Goal: Download file/media

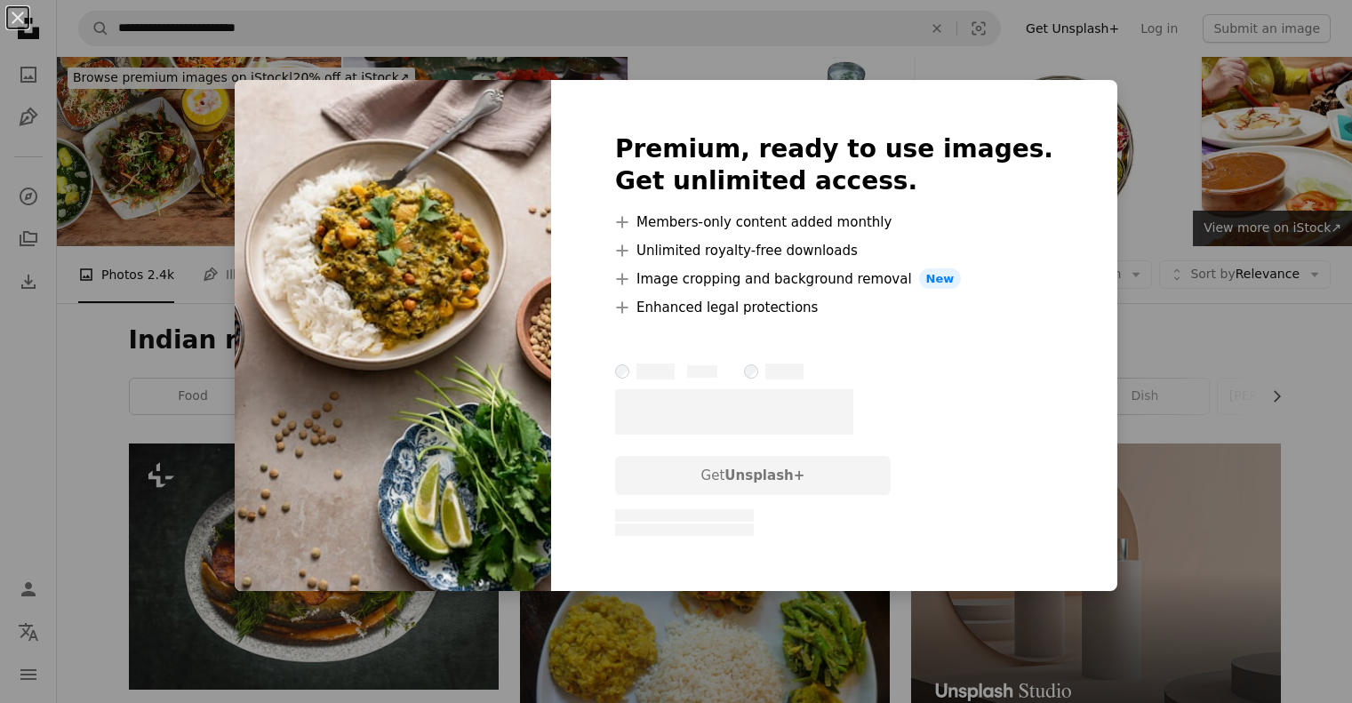
scroll to position [8889, 0]
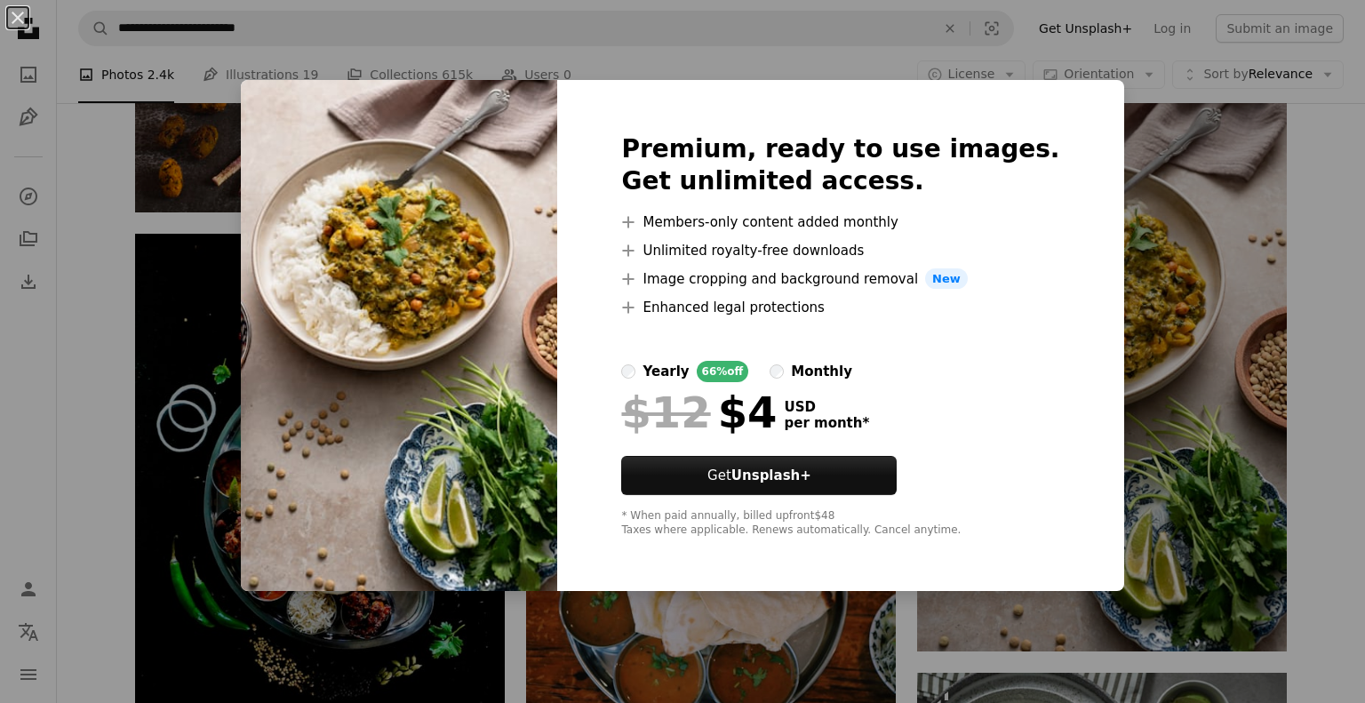
click at [20, 410] on div "An X shape Premium, ready to use images. Get unlimited access. A plus sign Memb…" at bounding box center [682, 351] width 1365 height 703
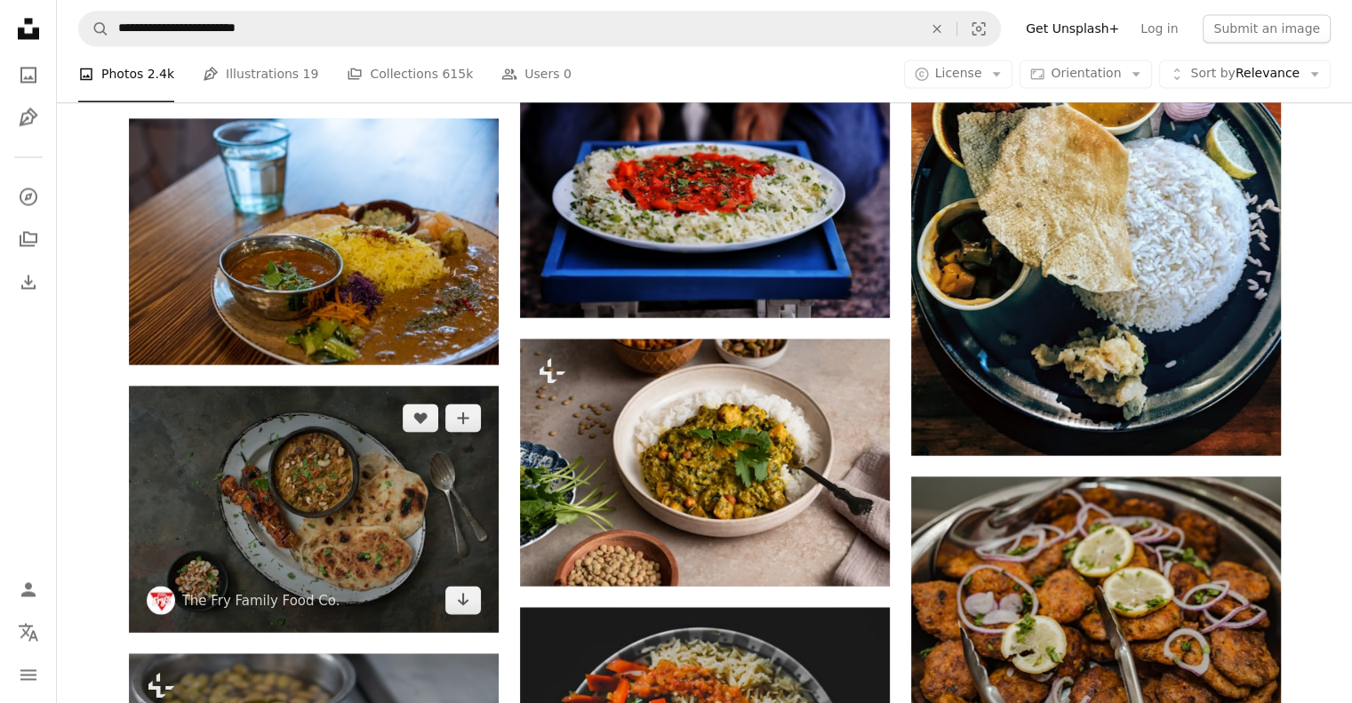
scroll to position [9926, 0]
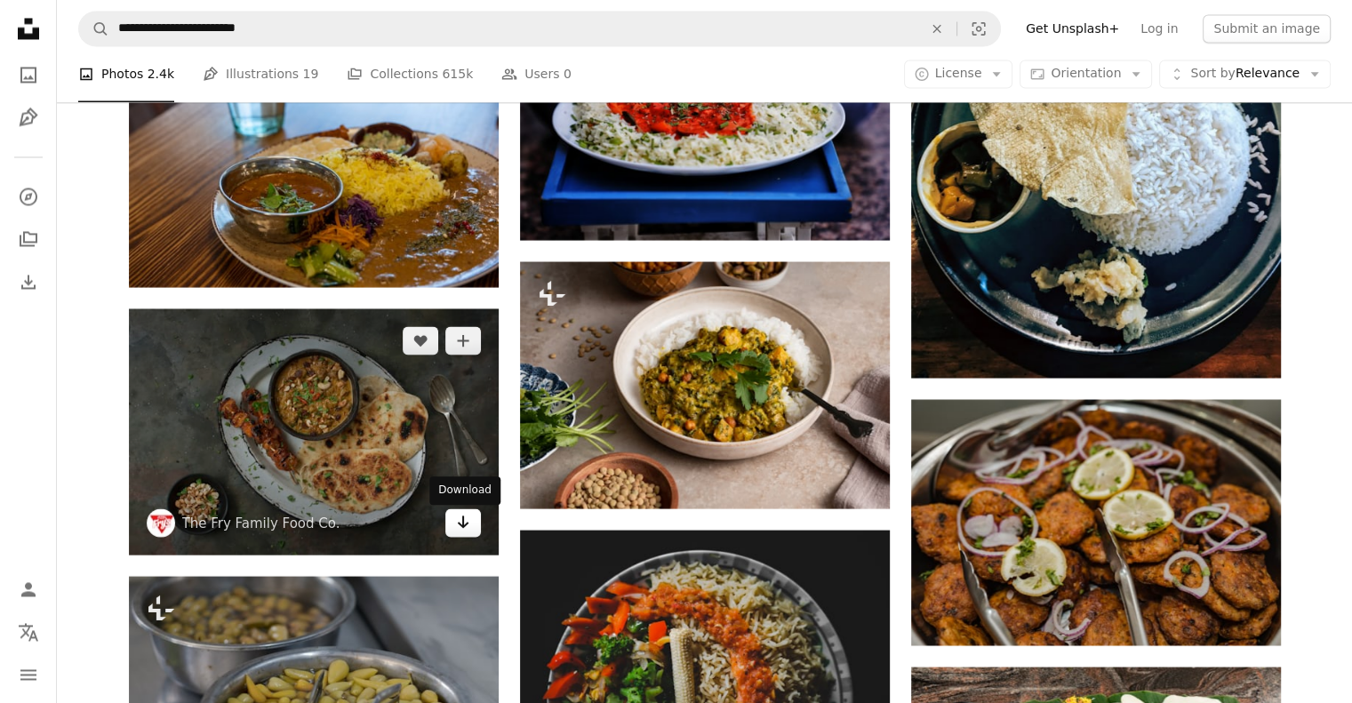
click at [465, 524] on icon "Arrow pointing down" at bounding box center [463, 521] width 14 height 21
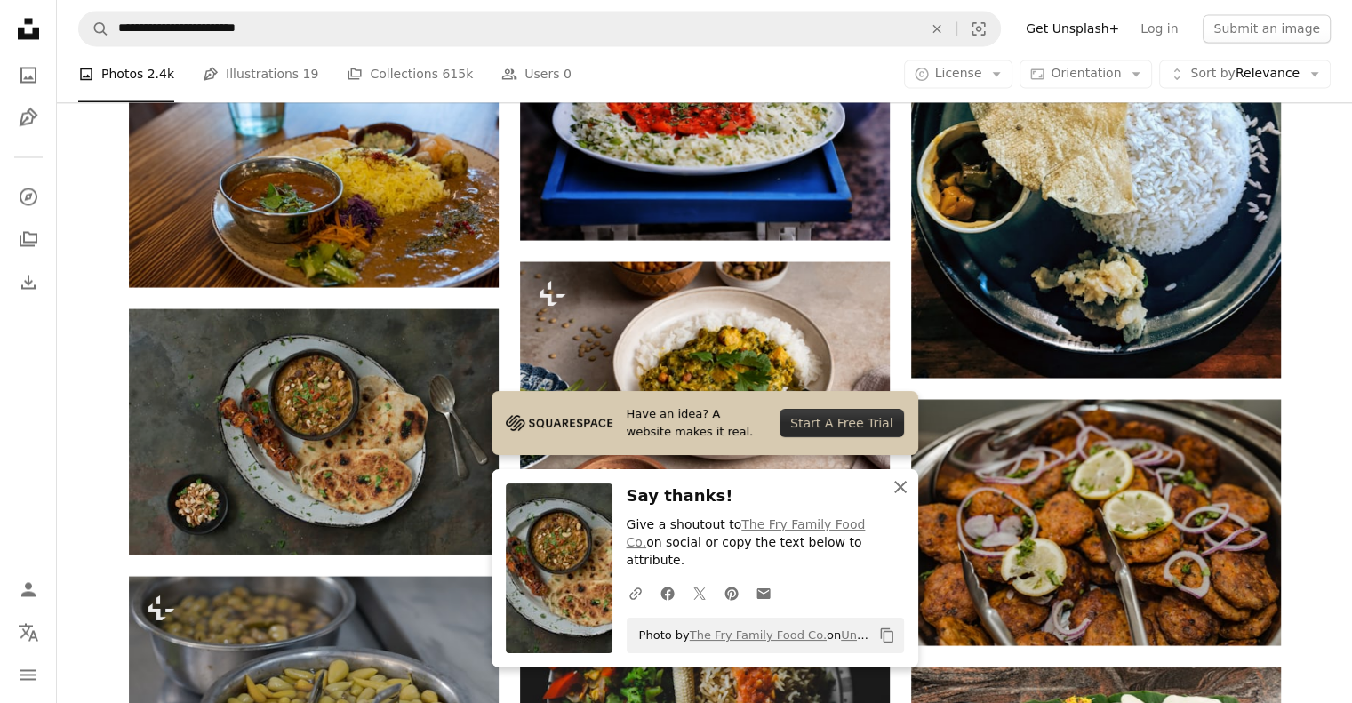
click at [900, 498] on icon "An X shape" at bounding box center [900, 486] width 21 height 21
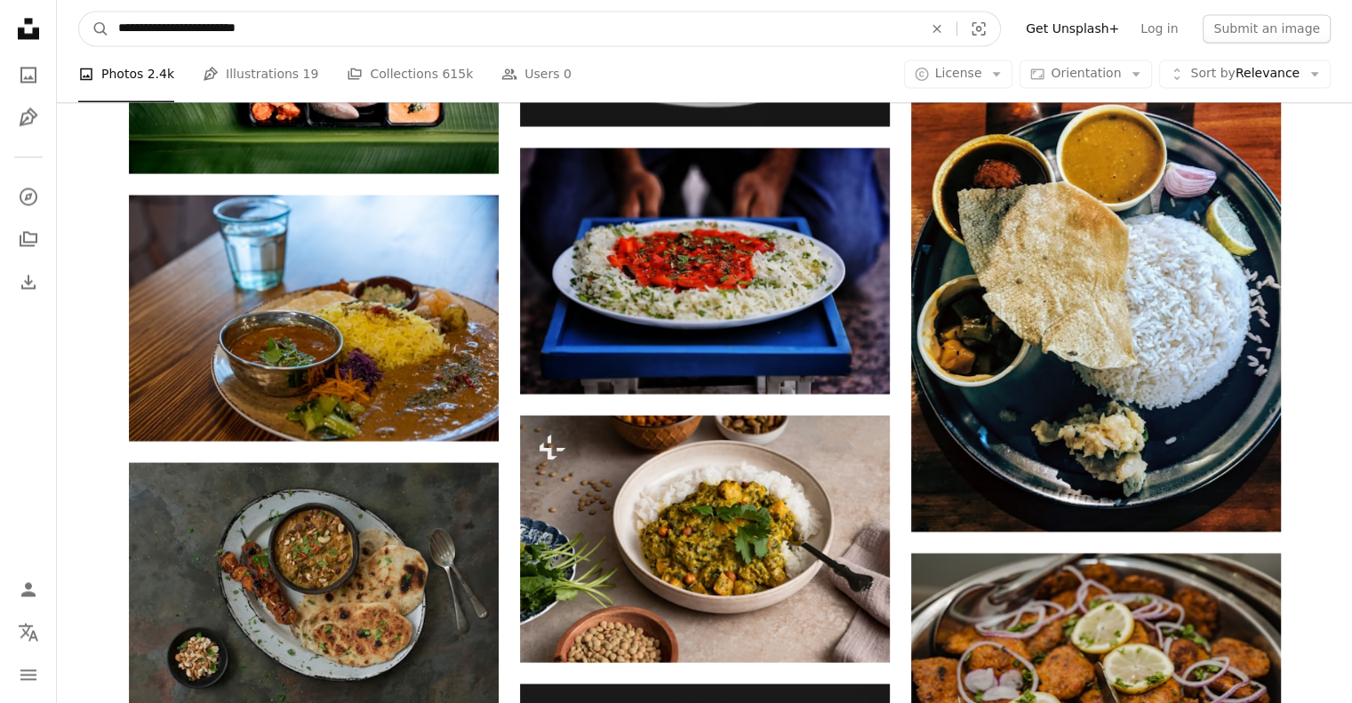
scroll to position [9255, 0]
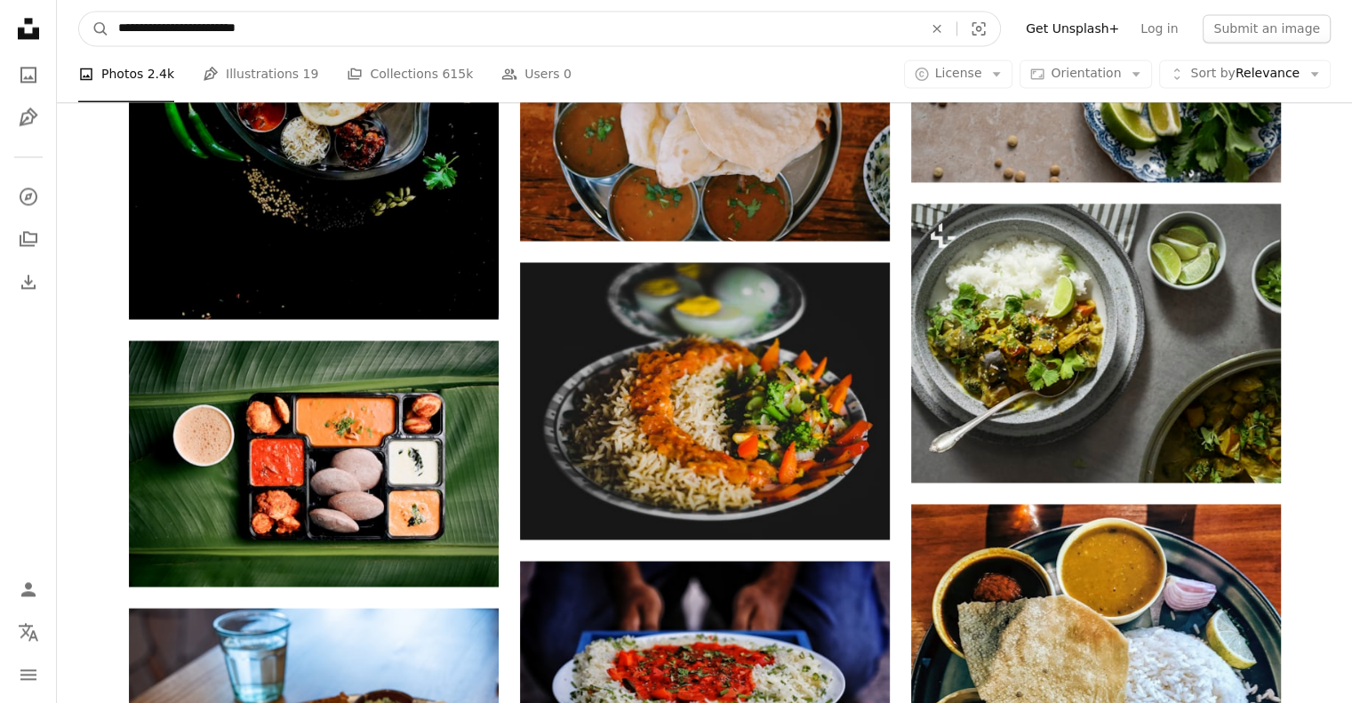
drag, startPoint x: 286, startPoint y: 30, endPoint x: 0, endPoint y: -26, distance: 291.7
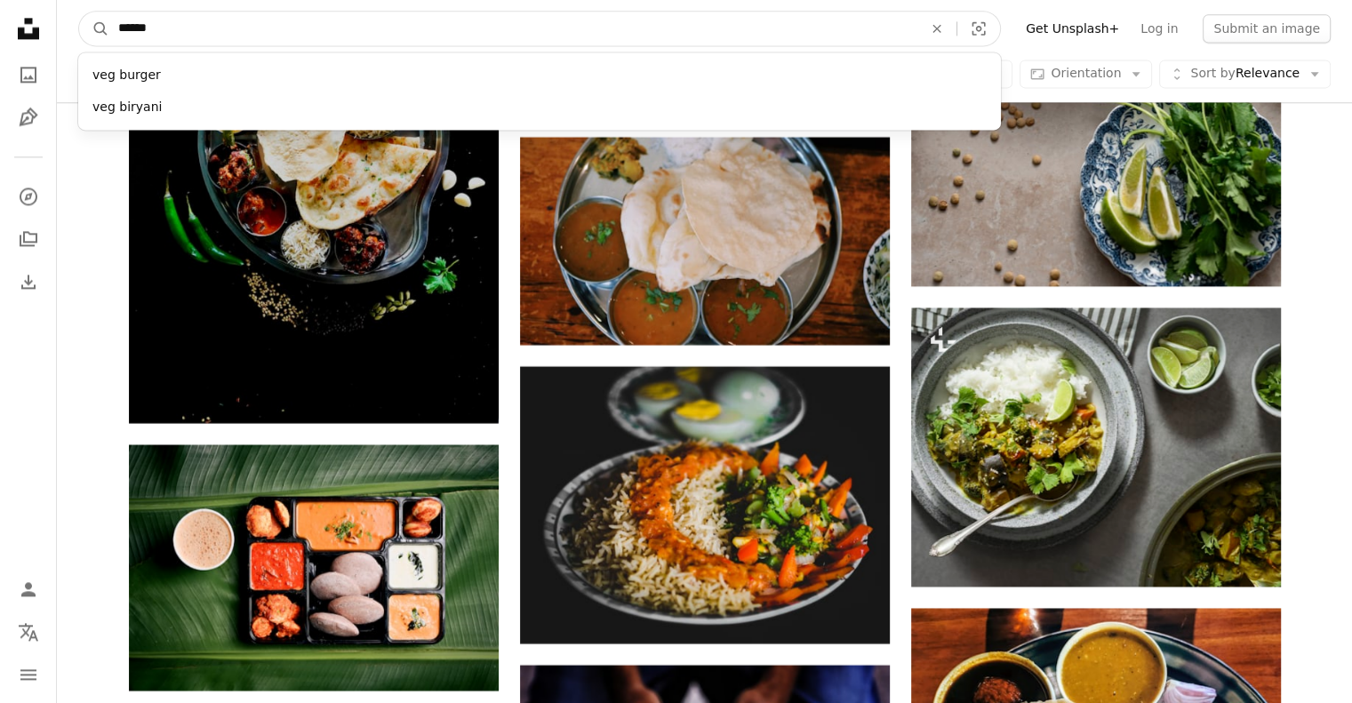
type input "*******"
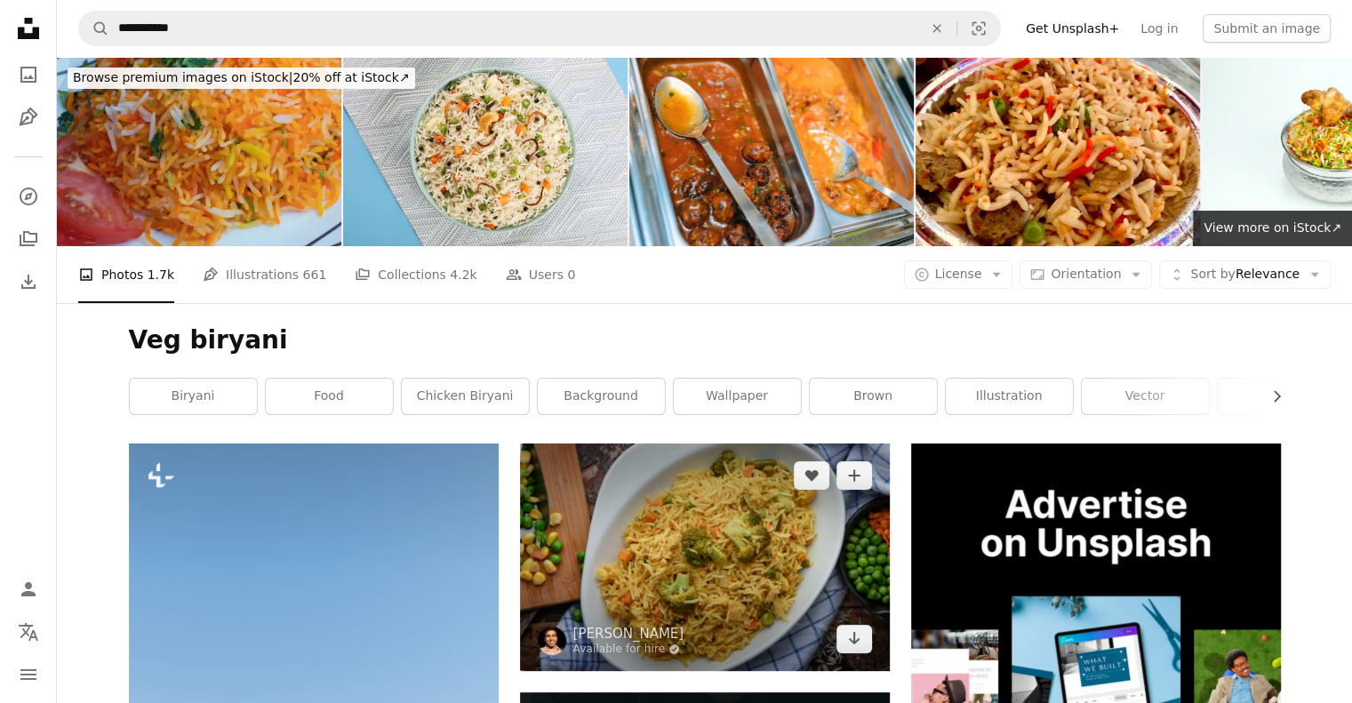
click at [692, 591] on img at bounding box center [705, 557] width 370 height 227
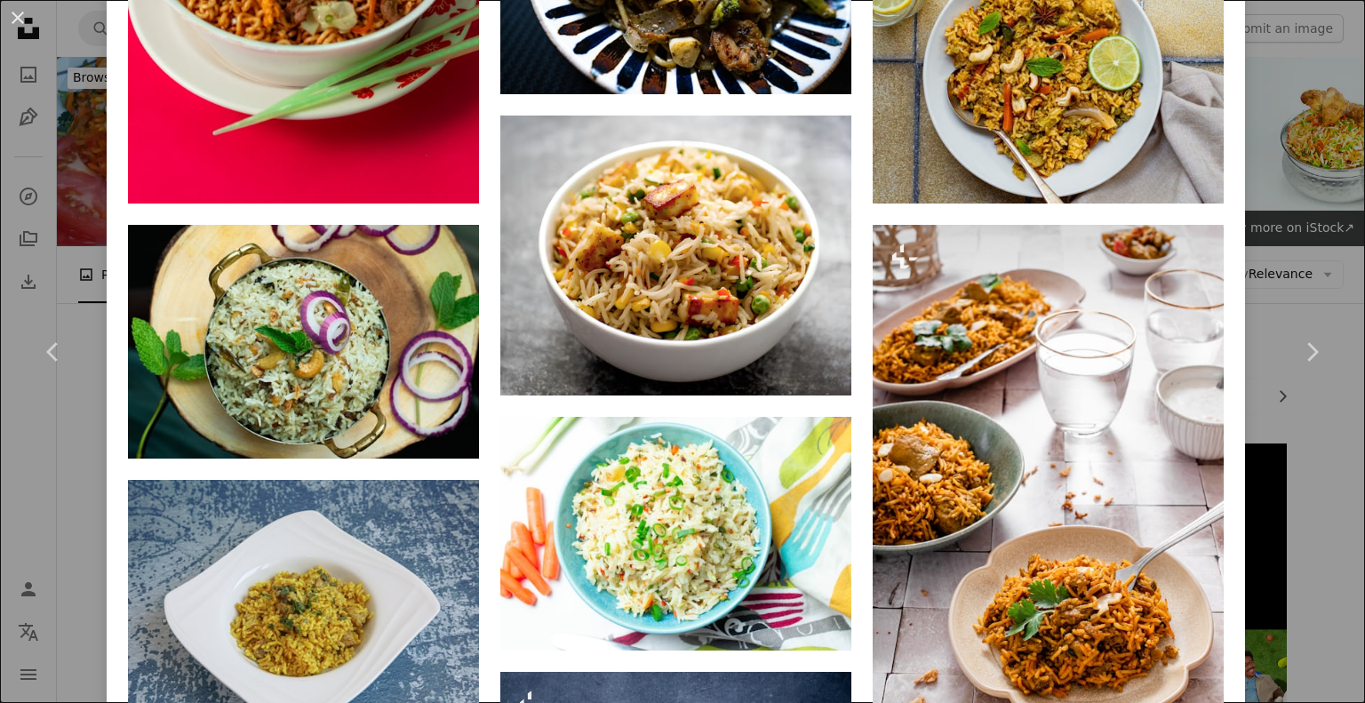
scroll to position [2666, 0]
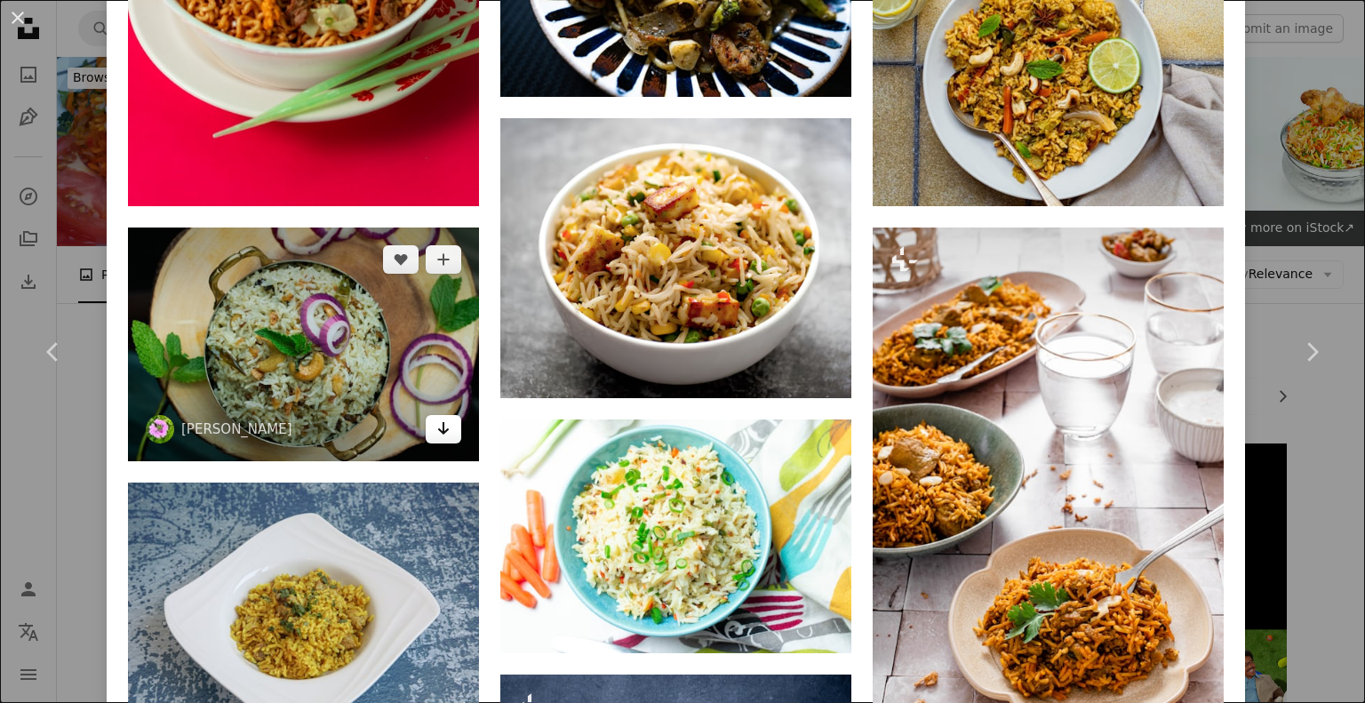
click at [440, 415] on link "Arrow pointing down" at bounding box center [444, 429] width 36 height 28
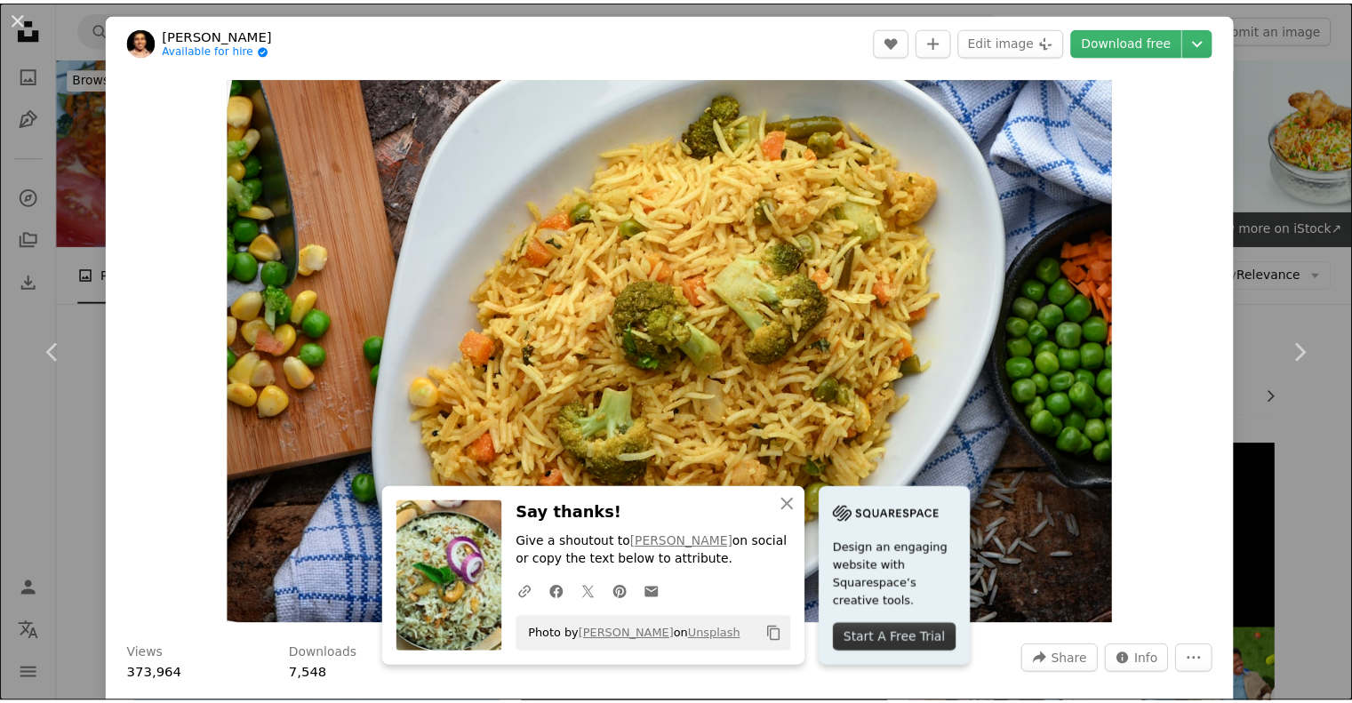
scroll to position [0, 0]
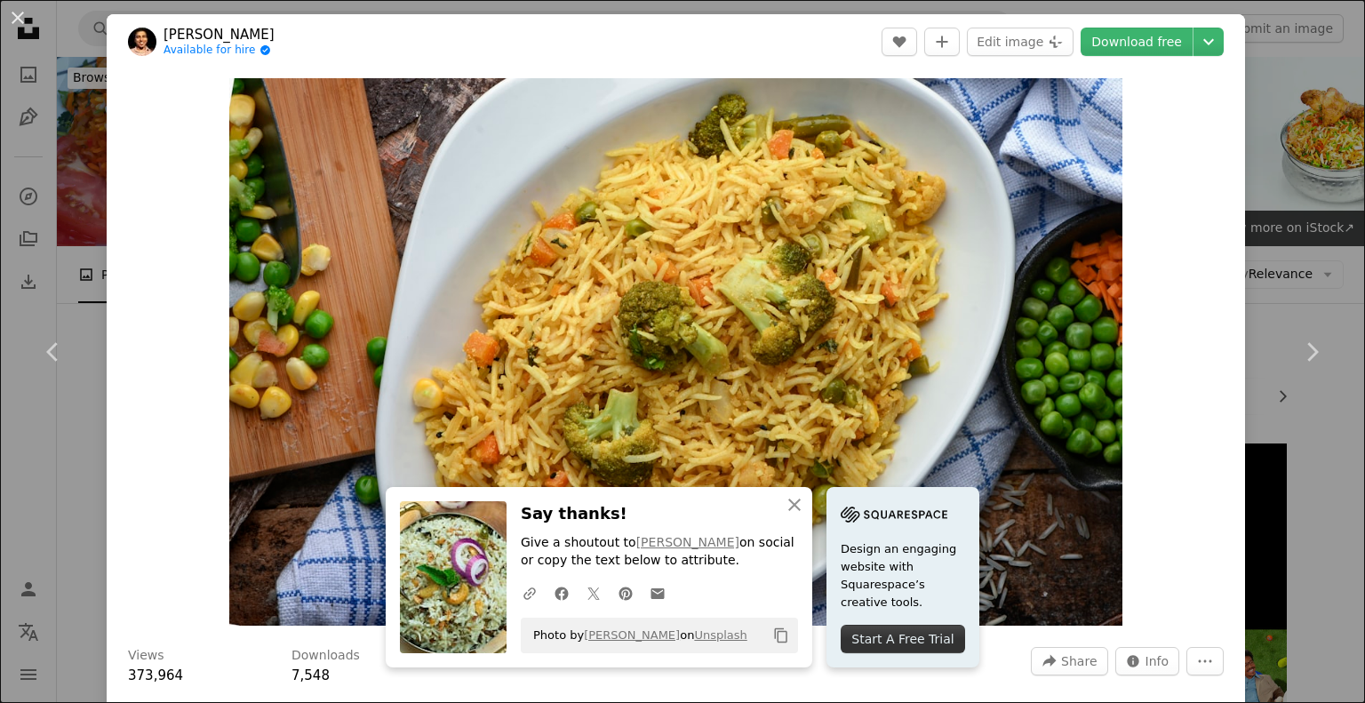
click at [51, 564] on div "An X shape Chevron left Chevron right [PERSON_NAME] Available for hire A checkm…" at bounding box center [682, 351] width 1365 height 703
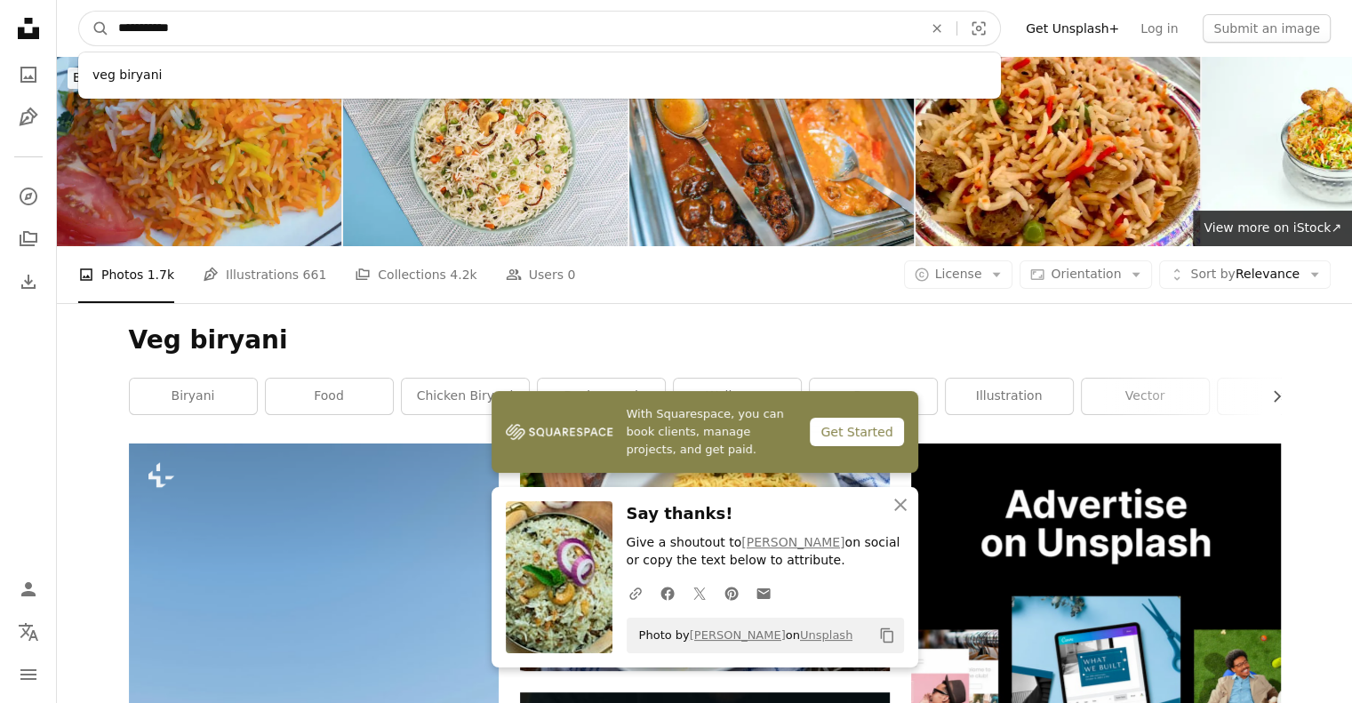
drag, startPoint x: 200, startPoint y: 33, endPoint x: 0, endPoint y: -12, distance: 204.9
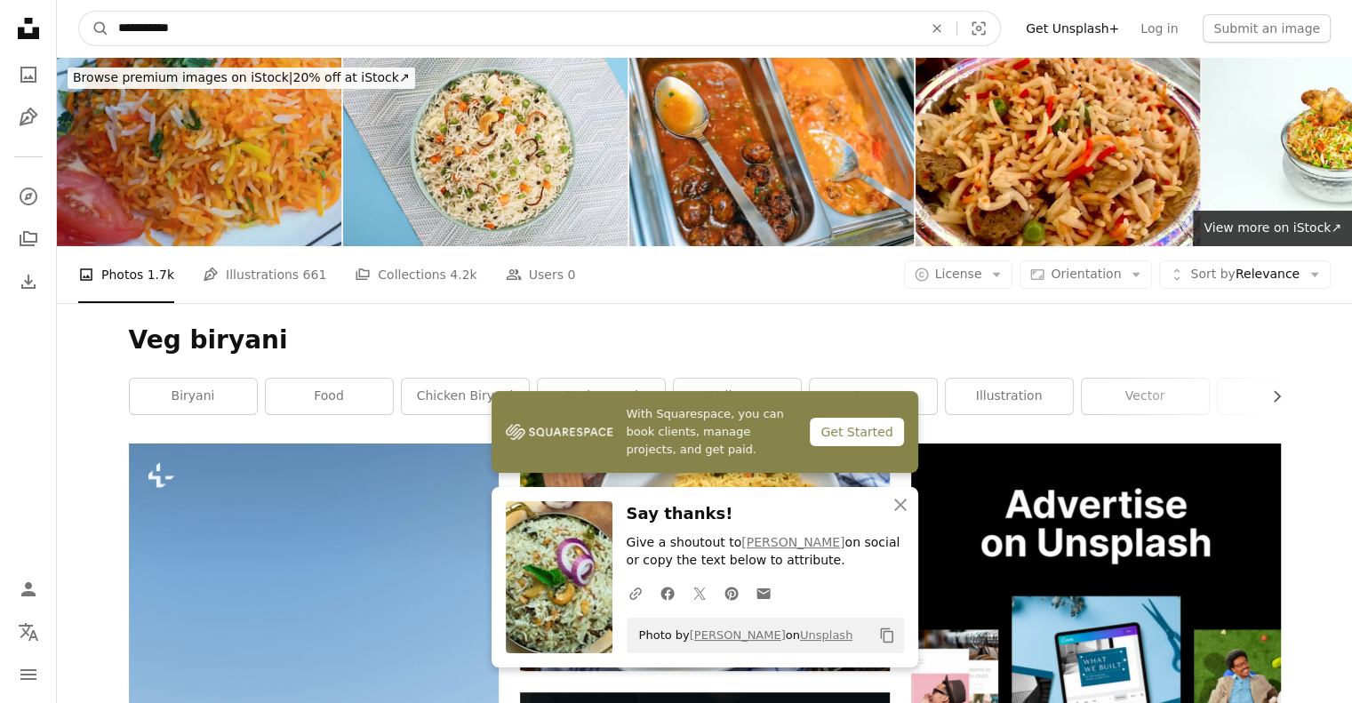
type input "**********"
click button "A magnifying glass" at bounding box center [94, 29] width 30 height 34
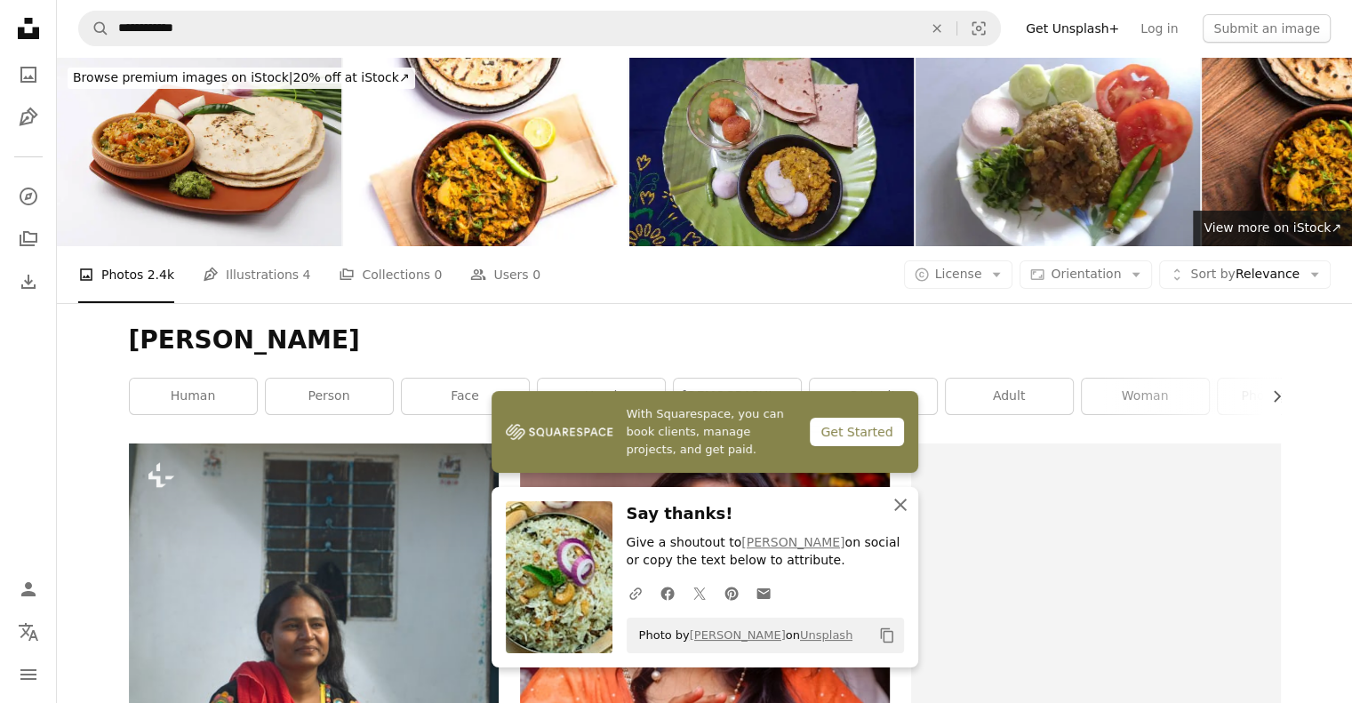
click at [902, 508] on icon "button" at bounding box center [900, 505] width 12 height 12
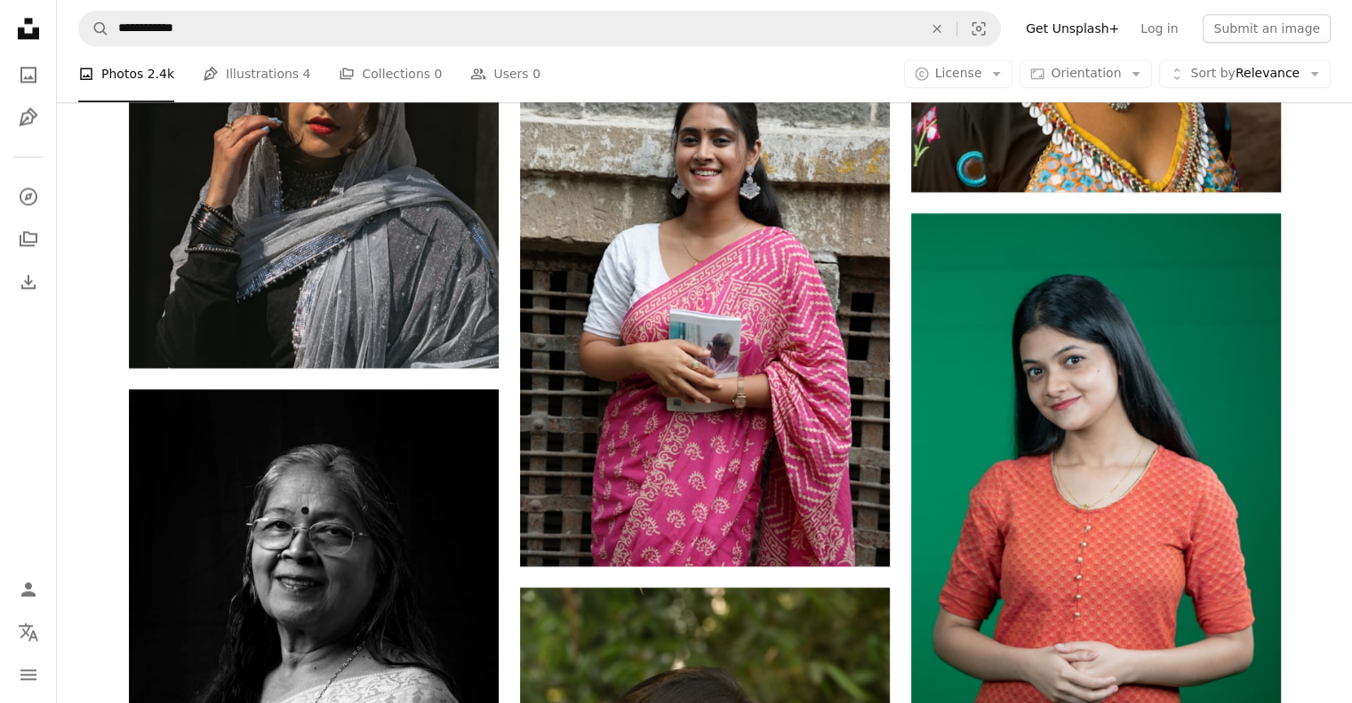
scroll to position [2370, 0]
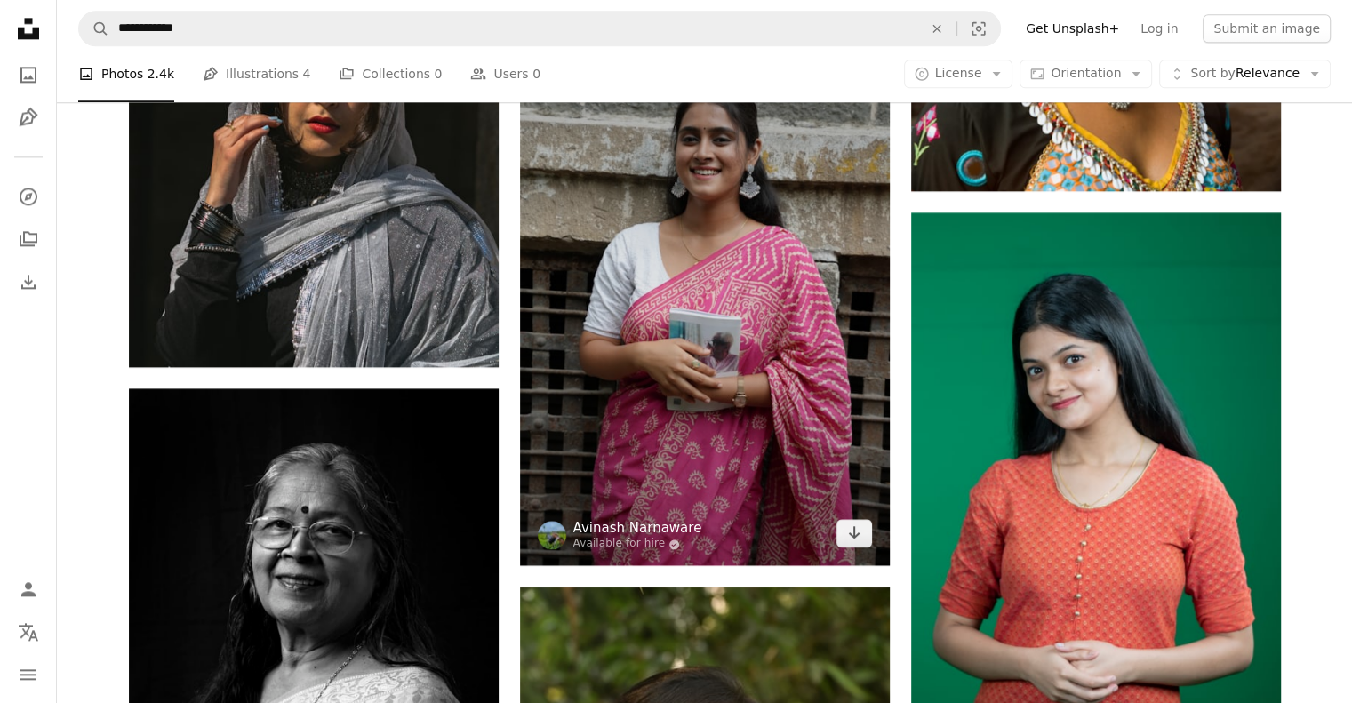
click at [588, 525] on link "Avinash Narnaware" at bounding box center [637, 528] width 129 height 18
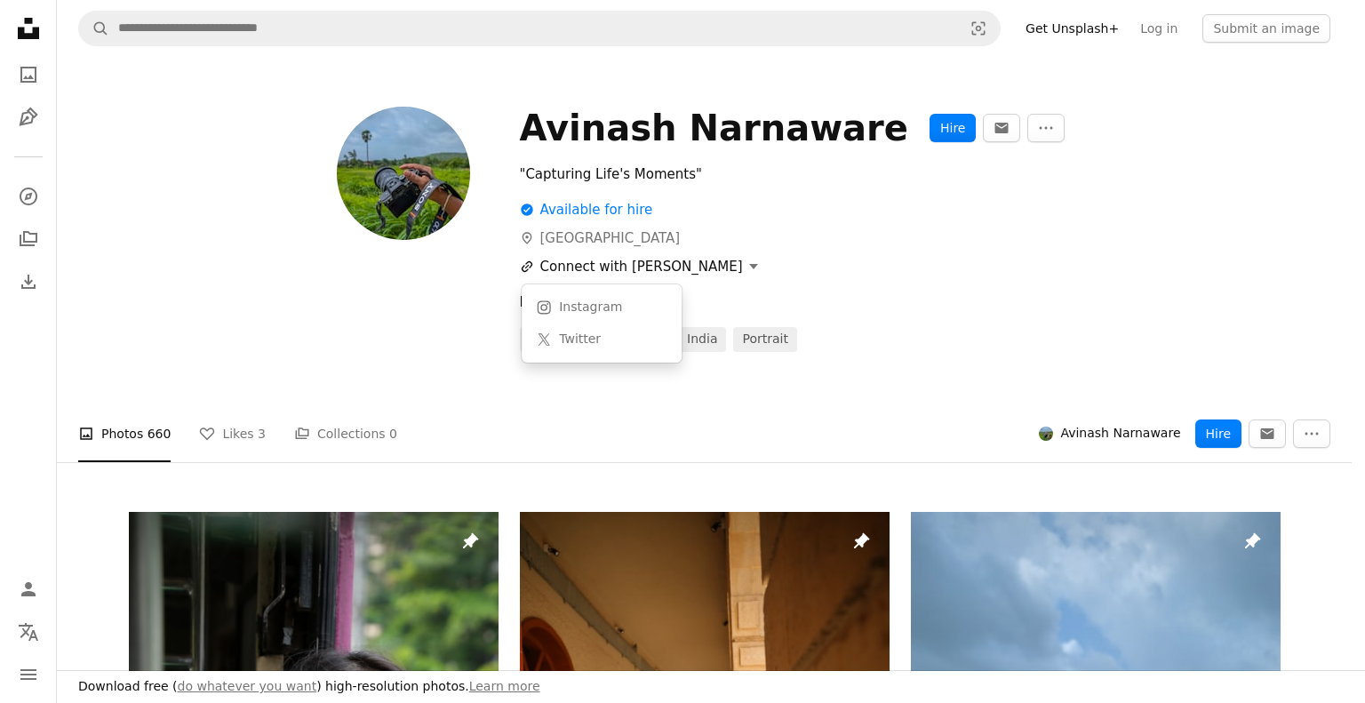
click at [661, 270] on button "A URL sharing icon (chains) Connect with Avinash" at bounding box center [639, 266] width 239 height 21
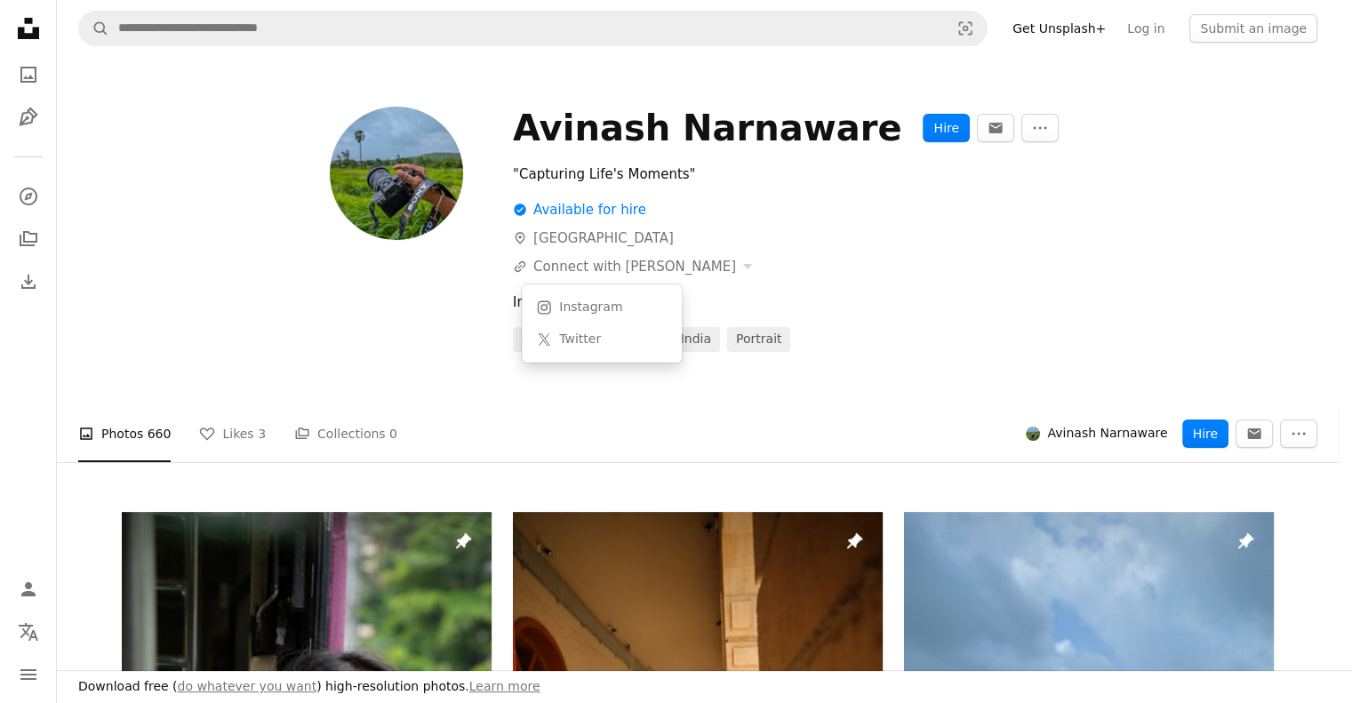
click at [828, 266] on body "Unsplash logo Unsplash Home A photo Pen Tool A compass A stack of folders Downl…" at bounding box center [669, 351] width 1339 height 703
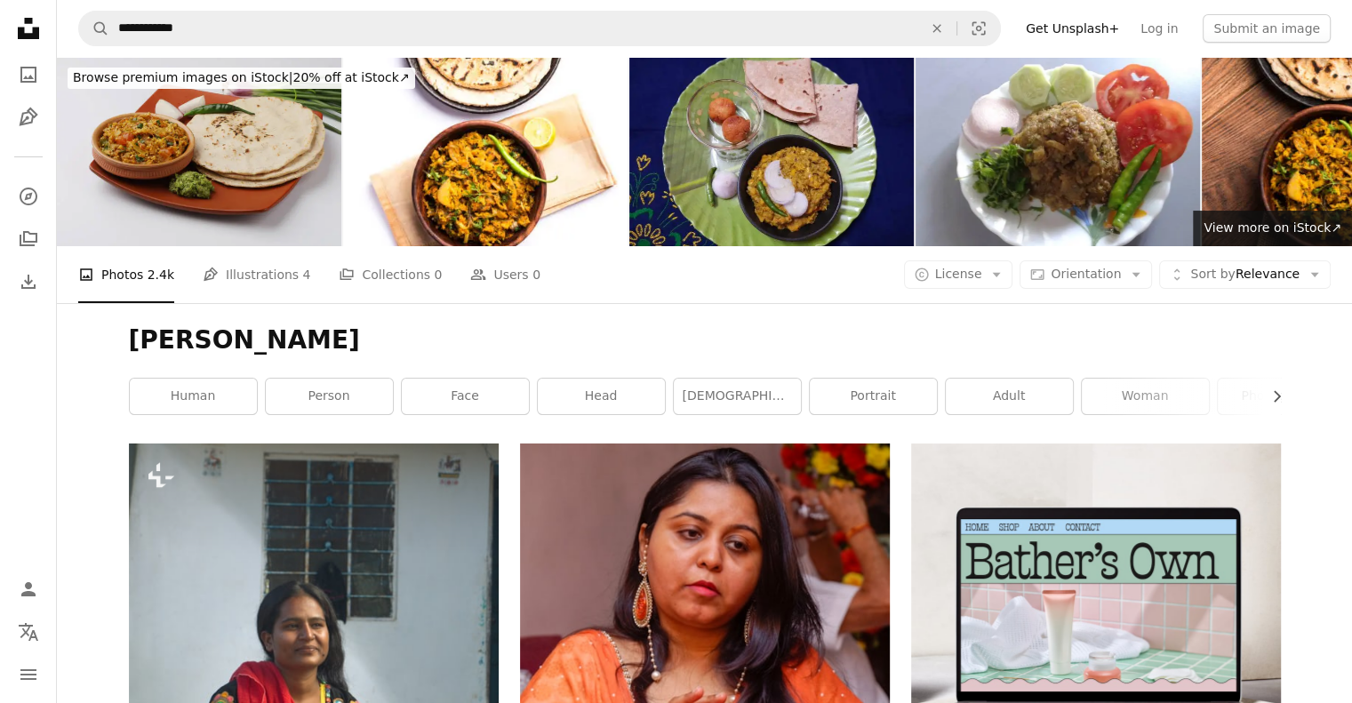
click at [268, 138] on img at bounding box center [199, 151] width 284 height 189
